Goal: Check status

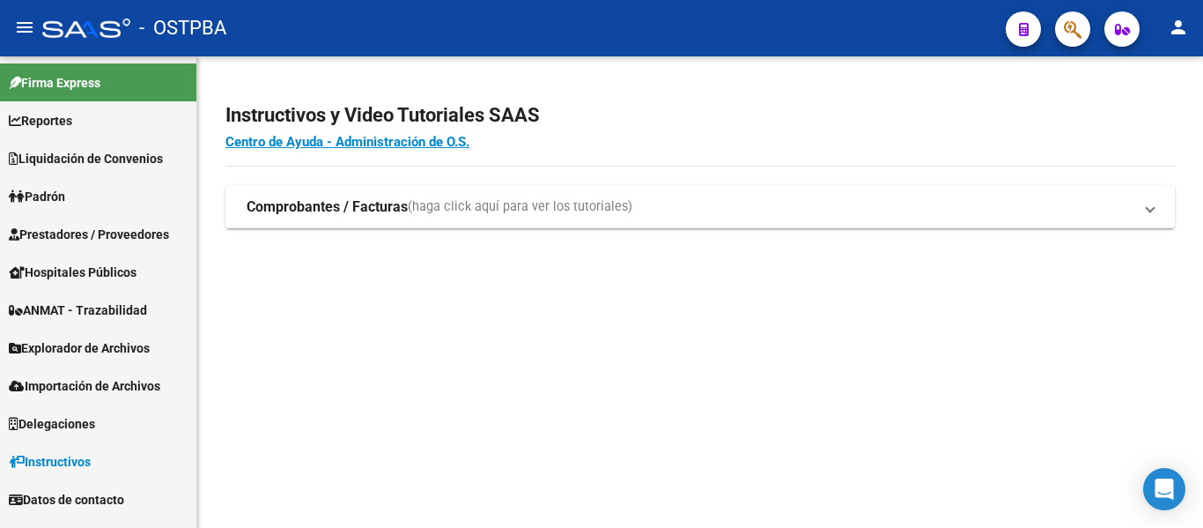
click at [59, 201] on span "Padrón" at bounding box center [37, 196] width 56 height 19
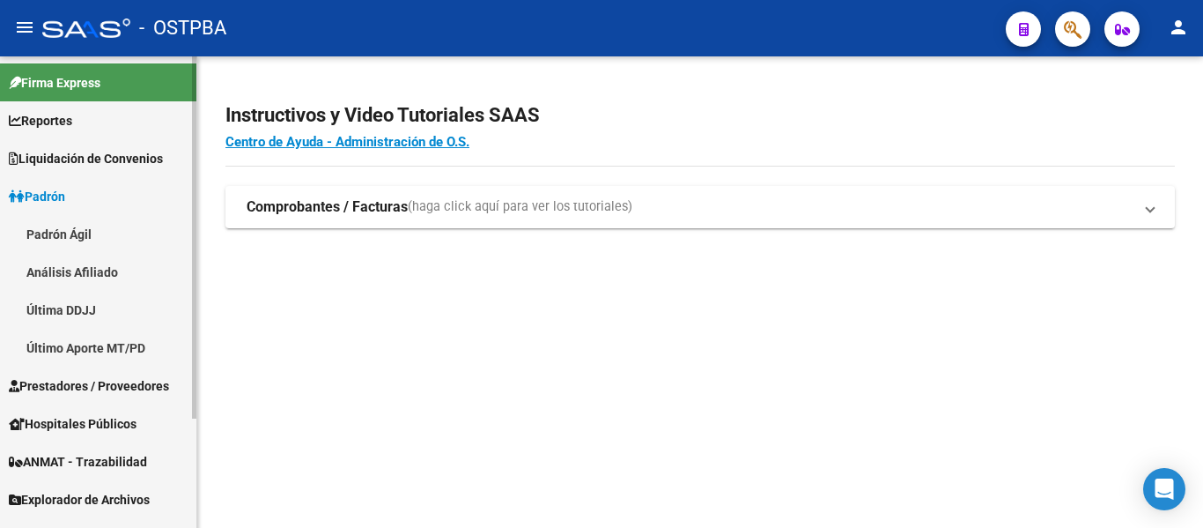
click at [66, 236] on link "Padrón Ágil" at bounding box center [98, 234] width 196 height 38
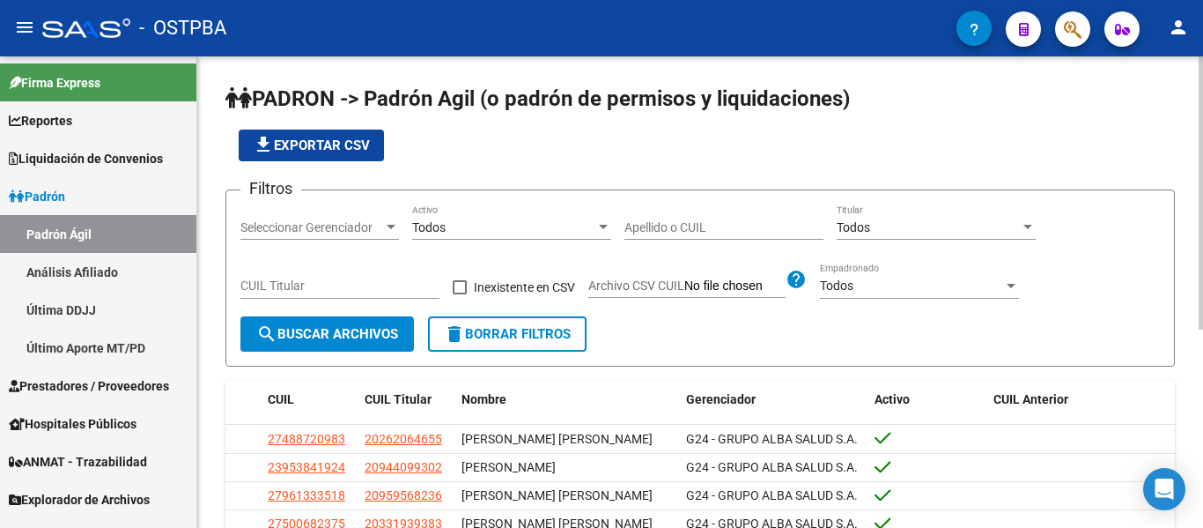
click at [676, 237] on div "Apellido o CUIL" at bounding box center [724, 221] width 199 height 35
paste input "47495777"
type input "47495777"
click at [314, 344] on button "search Buscar Archivos" at bounding box center [327, 333] width 174 height 35
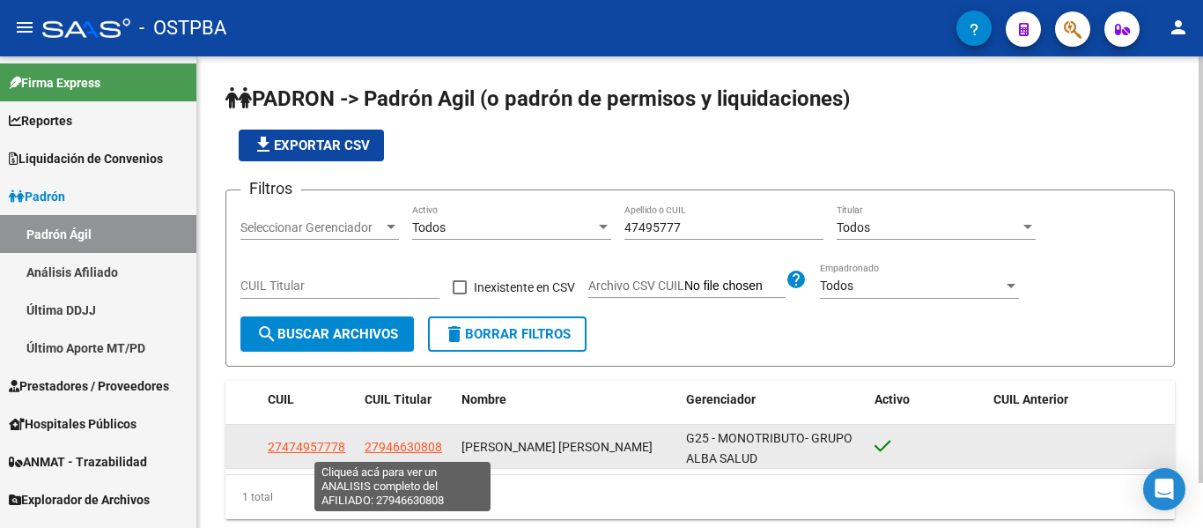
click at [382, 441] on span "27946630808" at bounding box center [404, 447] width 78 height 14
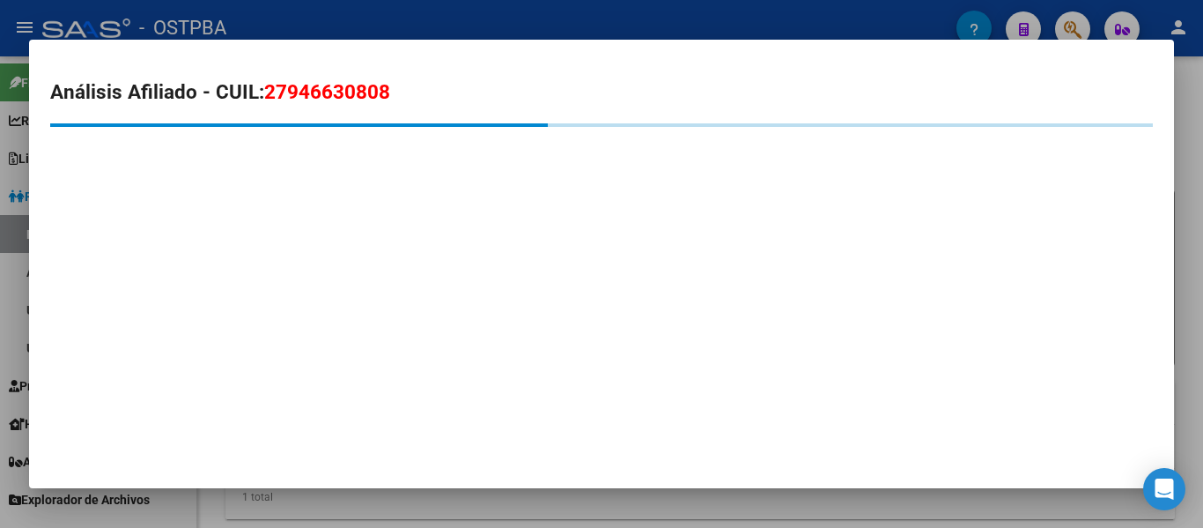
click at [351, 95] on span "27946630808" at bounding box center [327, 91] width 126 height 23
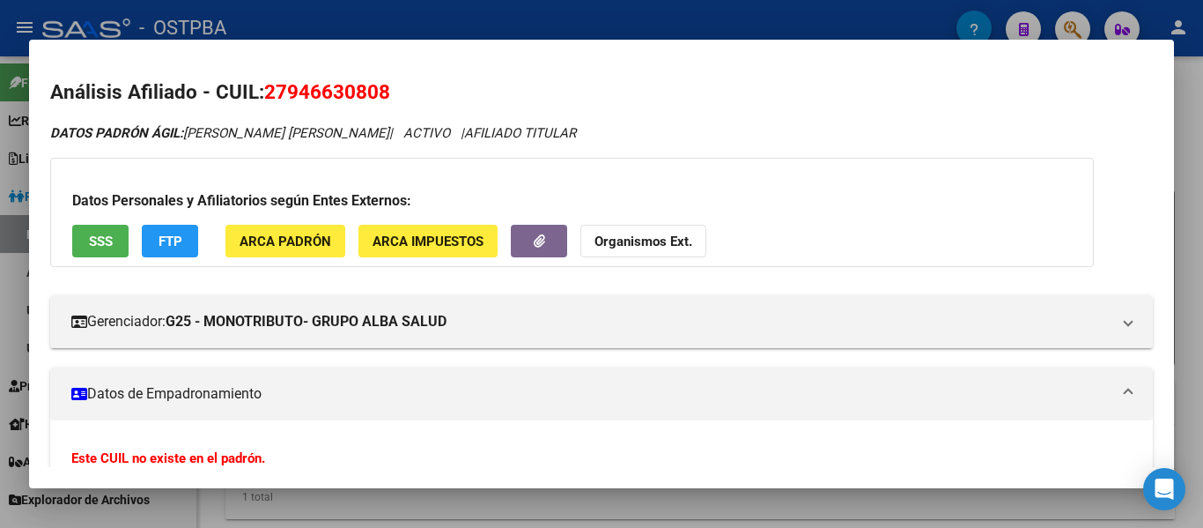
click at [14, 124] on div at bounding box center [601, 264] width 1203 height 528
